Goal: Answer question/provide support: Share knowledge or assist other users

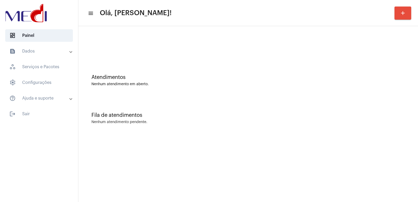
drag, startPoint x: 339, startPoint y: 64, endPoint x: 335, endPoint y: 64, distance: 4.2
click at [339, 64] on div "Atendimentos Nenhum atendimento em aberto." at bounding box center [248, 78] width 335 height 38
click at [301, 35] on div at bounding box center [248, 44] width 335 height 30
click at [294, 105] on div "Fila de atendimentos Nenhum atendimento pendente." at bounding box center [248, 116] width 335 height 38
click at [413, 64] on div "Atendimentos Nenhum atendimento em aberto." at bounding box center [248, 78] width 335 height 38
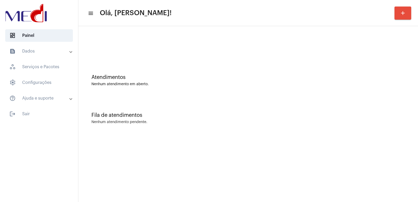
drag, startPoint x: 205, startPoint y: 116, endPoint x: 135, endPoint y: 29, distance: 112.3
click at [199, 105] on div "Fila de atendimentos Nenhum atendimento pendente." at bounding box center [248, 116] width 335 height 38
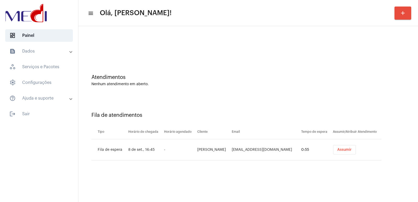
click at [340, 151] on span "Assumir" at bounding box center [344, 150] width 14 height 4
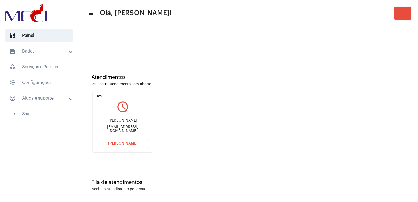
click at [117, 125] on div "Maria mariafleichman@gmail.com" at bounding box center [123, 126] width 52 height 24
click at [114, 131] on div "Maria mariafleichman@gmail.com" at bounding box center [123, 126] width 52 height 24
click at [114, 130] on div "mariafleichman@gmail.com" at bounding box center [123, 129] width 52 height 8
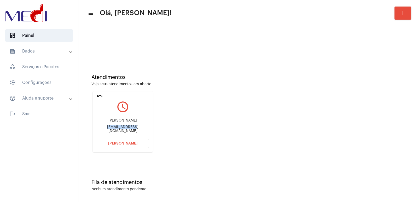
click at [114, 130] on div "mariafleichman@gmail.com" at bounding box center [123, 129] width 52 height 8
copy mat-card-content "mariafleichman@gmail.com Abrir Chamada"
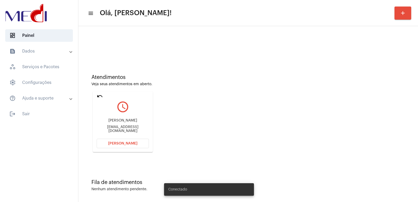
click at [124, 142] on span "[PERSON_NAME]" at bounding box center [122, 144] width 29 height 4
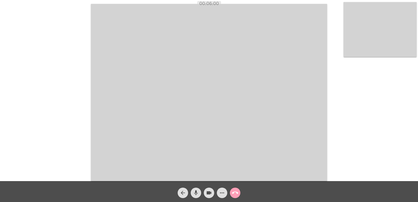
click at [234, 196] on span "call_end" at bounding box center [235, 193] width 6 height 10
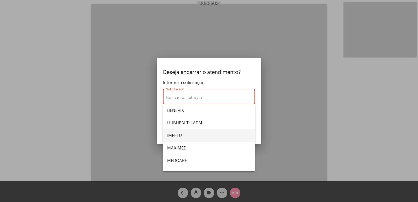
scroll to position [12, 0]
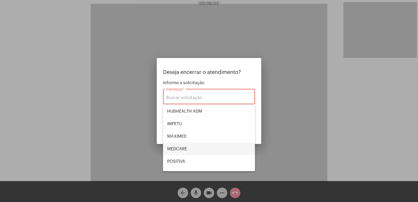
click at [189, 150] on span "MEDCARE" at bounding box center [209, 149] width 84 height 13
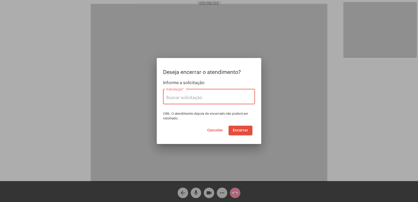
type input "MEDCARE"
click at [243, 128] on button "Encerrar" at bounding box center [241, 130] width 24 height 9
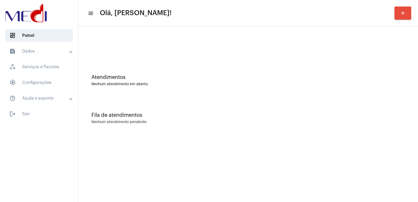
click at [299, 152] on mat-sidenav-content "menu Olá, Vivian! add Atendimentos Nenhum atendimento em aberto. Fila de atendi…" at bounding box center [248, 101] width 340 height 202
drag, startPoint x: 321, startPoint y: 125, endPoint x: 317, endPoint y: 125, distance: 3.9
click at [320, 125] on div "Fila de atendimentos Nenhum atendimento pendente." at bounding box center [248, 116] width 335 height 38
